Goal: Transaction & Acquisition: Purchase product/service

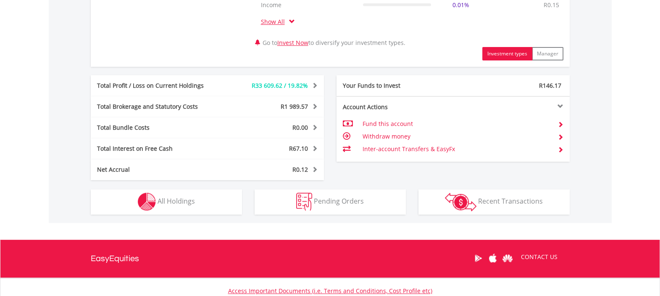
scroll to position [420, 0]
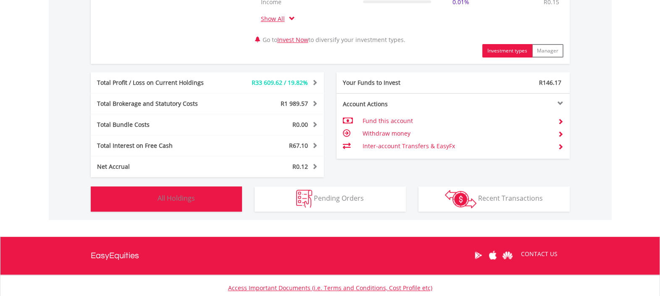
click at [176, 200] on span "All Holdings" at bounding box center [176, 198] width 37 height 9
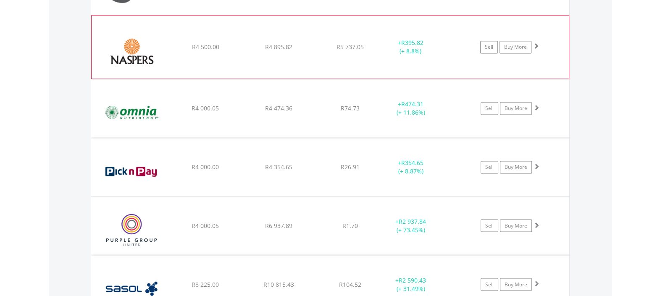
scroll to position [1812, 0]
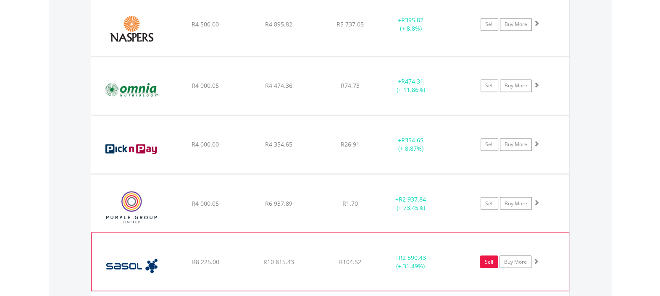
click at [486, 256] on link "Sell" at bounding box center [489, 262] width 18 height 13
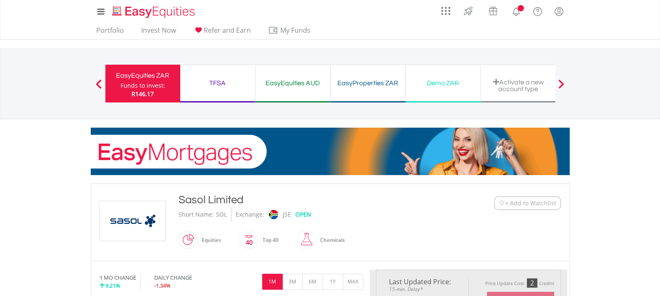
type input "********"
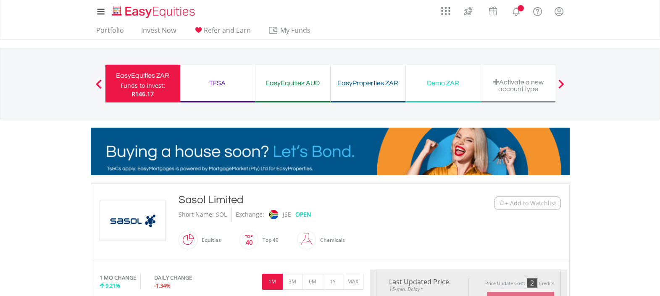
type input "******"
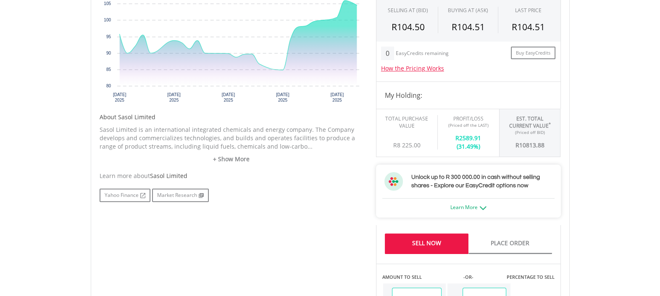
scroll to position [367, 0]
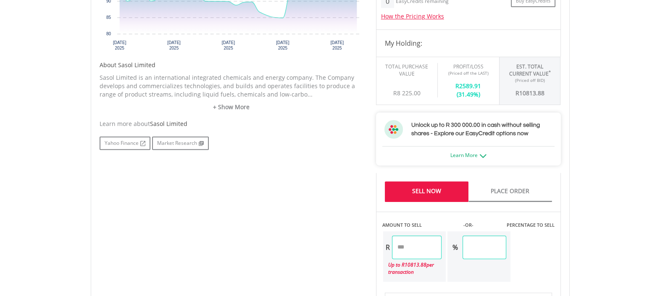
click at [435, 250] on input "********" at bounding box center [417, 248] width 50 height 24
type input "*"
click at [594, 209] on body "My Investments Invest Now New Listings Sell My Recurring Investments Pending Or…" at bounding box center [330, 162] width 660 height 1059
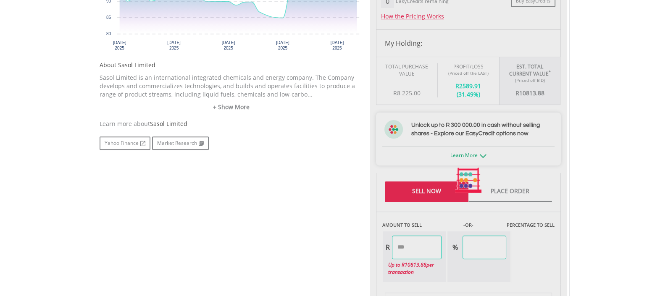
type input "*******"
type input "****"
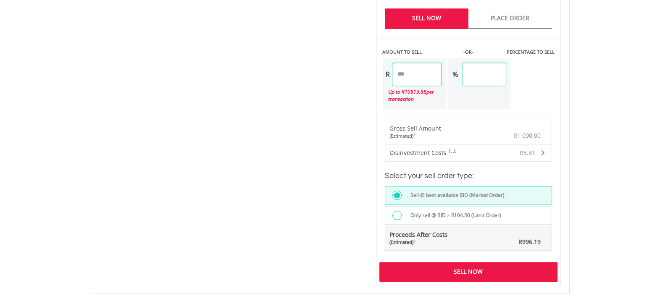
scroll to position [578, 0]
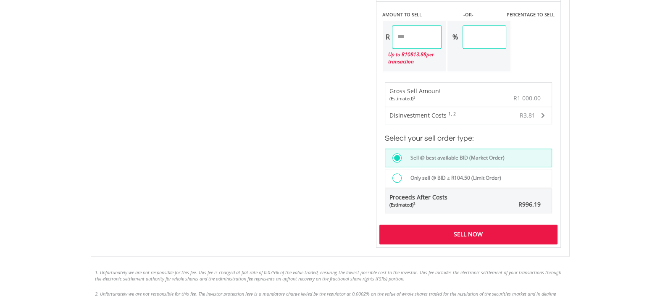
click at [499, 233] on div "Sell Now" at bounding box center [469, 234] width 178 height 19
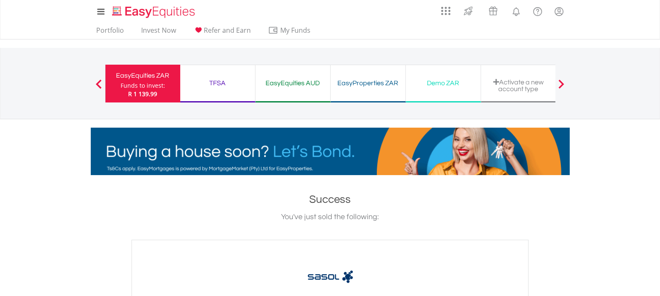
click at [146, 80] on div "EasyEquities ZAR" at bounding box center [143, 76] width 65 height 12
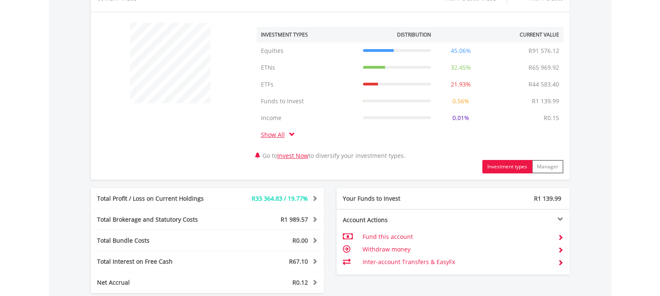
scroll to position [367, 0]
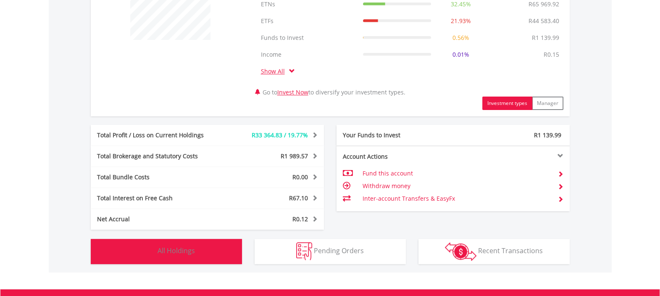
click at [180, 248] on span "All Holdings" at bounding box center [176, 250] width 37 height 9
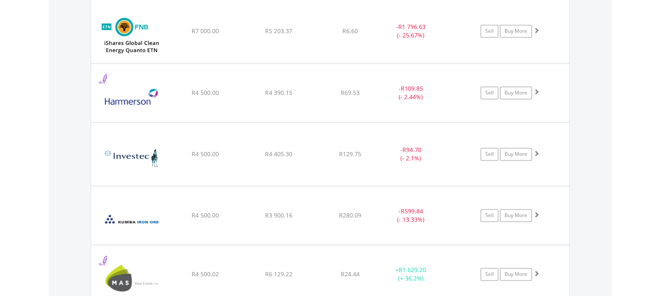
scroll to position [1497, 0]
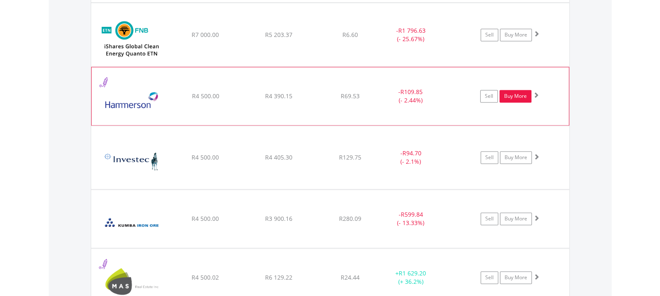
click at [512, 92] on link "Buy More" at bounding box center [516, 96] width 32 height 13
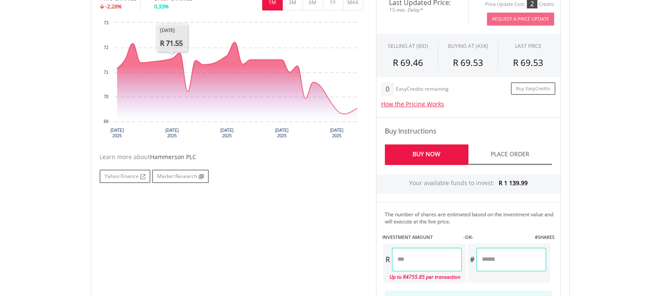
scroll to position [367, 0]
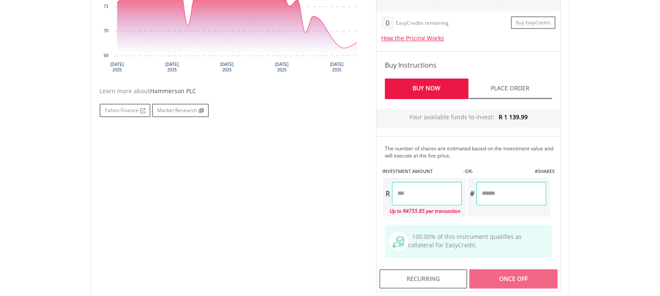
click at [409, 195] on input "number" at bounding box center [427, 194] width 70 height 24
click at [597, 170] on body "My Investments Invest Now New Listings Sell My Recurring Investments Pending Or…" at bounding box center [330, 44] width 660 height 822
type input "******"
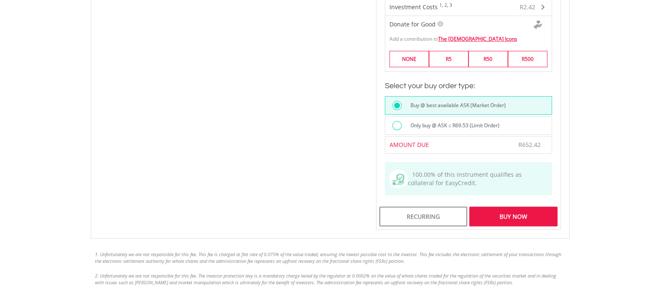
scroll to position [683, 0]
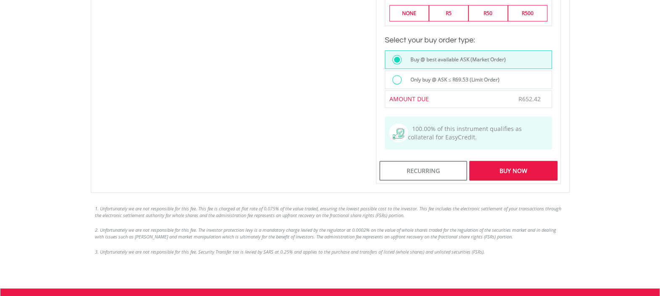
click at [529, 172] on div "Buy Now" at bounding box center [514, 170] width 88 height 19
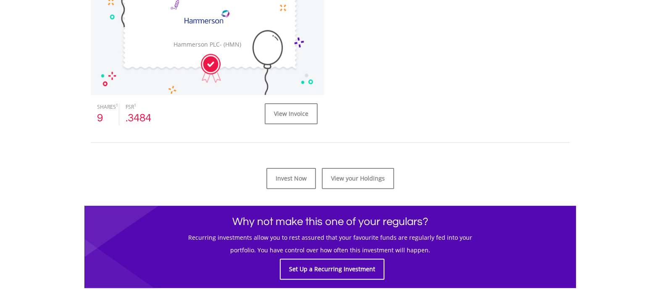
scroll to position [315, 0]
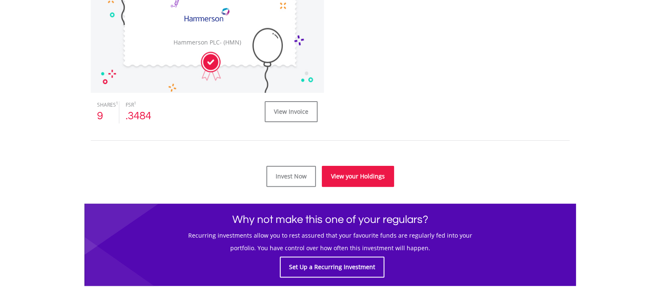
click at [348, 174] on link "View your Holdings" at bounding box center [358, 176] width 72 height 21
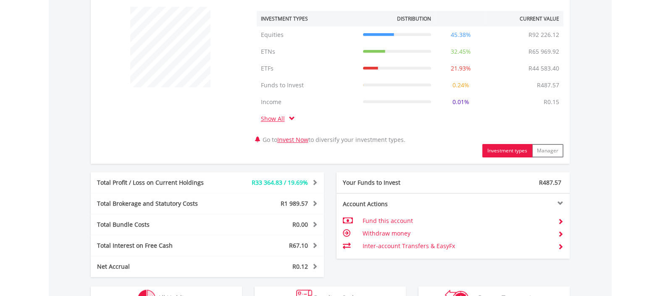
scroll to position [420, 0]
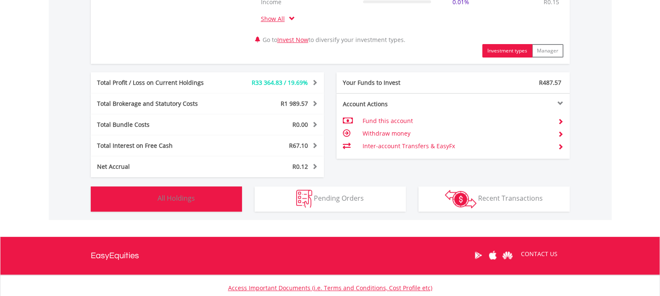
click at [169, 202] on span "All Holdings" at bounding box center [176, 198] width 37 height 9
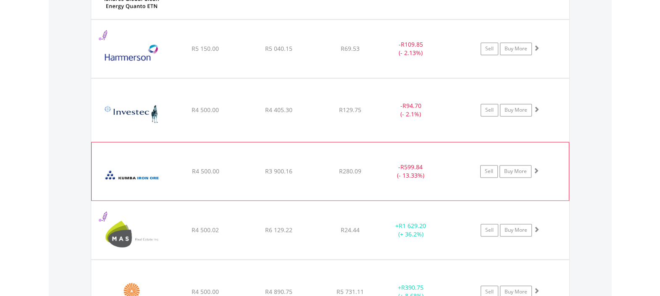
scroll to position [1655, 0]
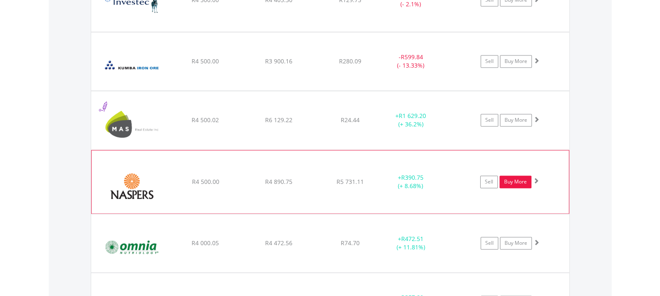
click at [513, 178] on link "Buy More" at bounding box center [516, 182] width 32 height 13
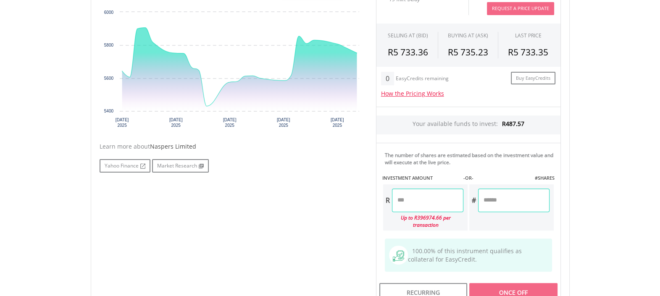
scroll to position [367, 0]
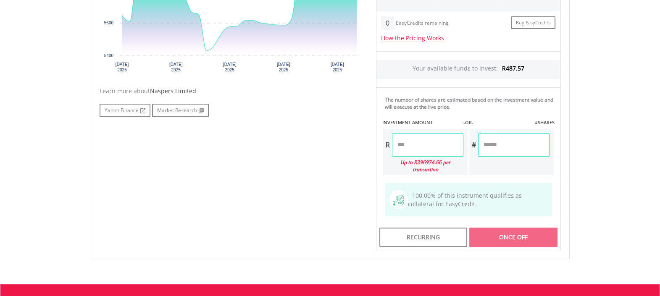
click at [413, 142] on input "number" at bounding box center [427, 145] width 71 height 24
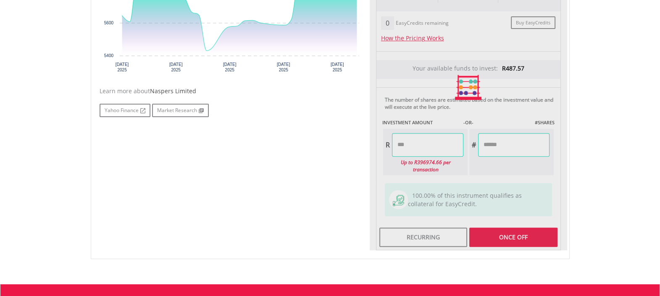
click at [526, 226] on div "Last Updated Price: 15-min. Delay* Price Update Cost: 1 Credits Request A Price…" at bounding box center [469, 87] width 198 height 327
type input "******"
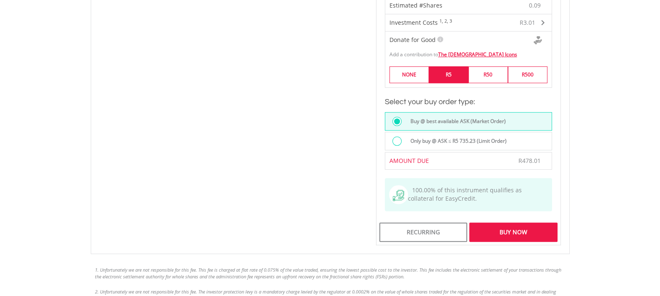
scroll to position [578, 0]
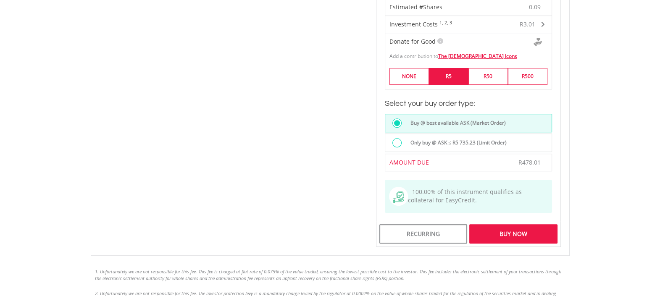
click at [452, 68] on label "R5" at bounding box center [449, 76] width 40 height 16
click at [525, 224] on div "Buy Now" at bounding box center [514, 233] width 88 height 19
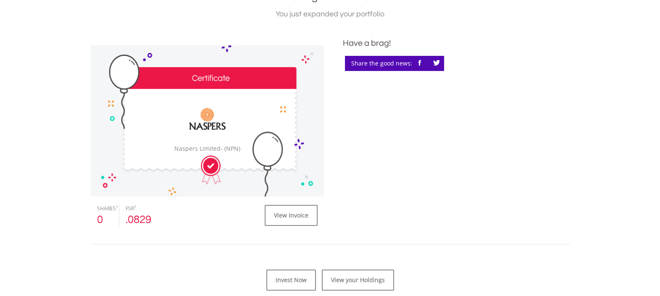
scroll to position [315, 0]
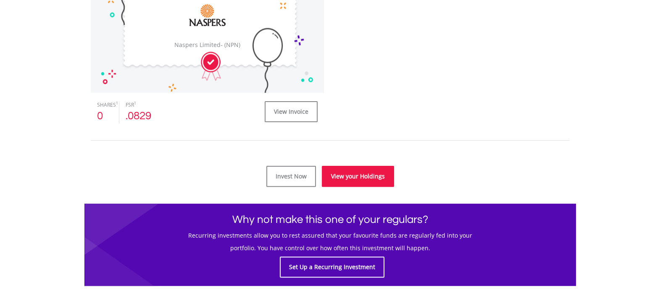
click at [349, 180] on link "View your Holdings" at bounding box center [358, 176] width 72 height 21
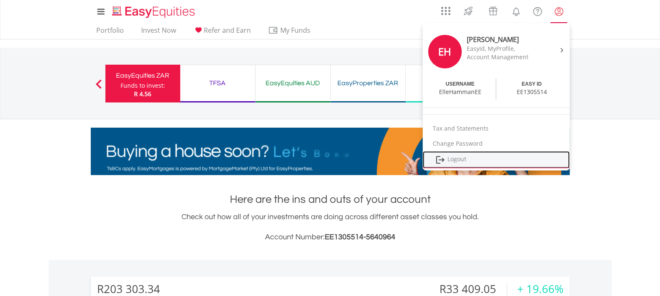
click at [453, 160] on link "Logout" at bounding box center [496, 159] width 147 height 17
